Goal: Task Accomplishment & Management: Use online tool/utility

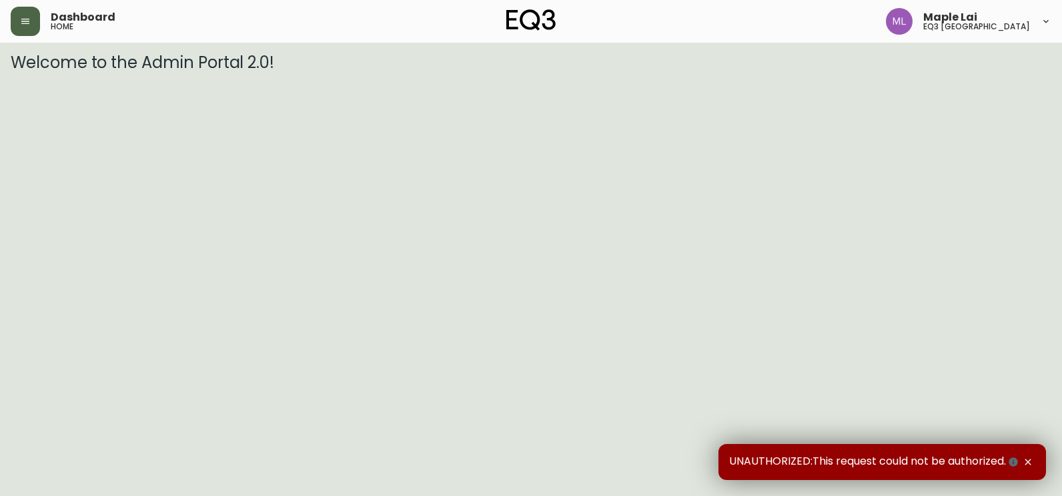
click at [19, 21] on button "button" at bounding box center [25, 21] width 29 height 29
